Goal: Transaction & Acquisition: Obtain resource

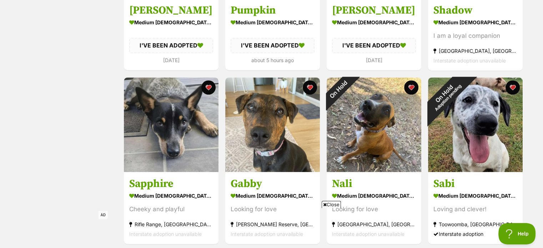
scroll to position [607, 0]
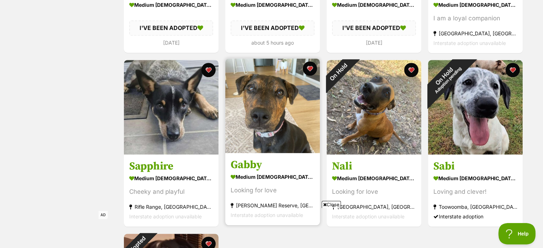
click at [242, 83] on img at bounding box center [272, 106] width 95 height 95
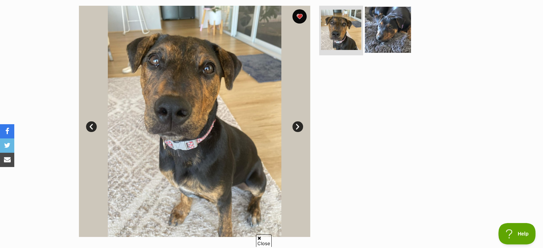
click at [389, 29] on img at bounding box center [388, 29] width 46 height 46
